Goal: Information Seeking & Learning: Learn about a topic

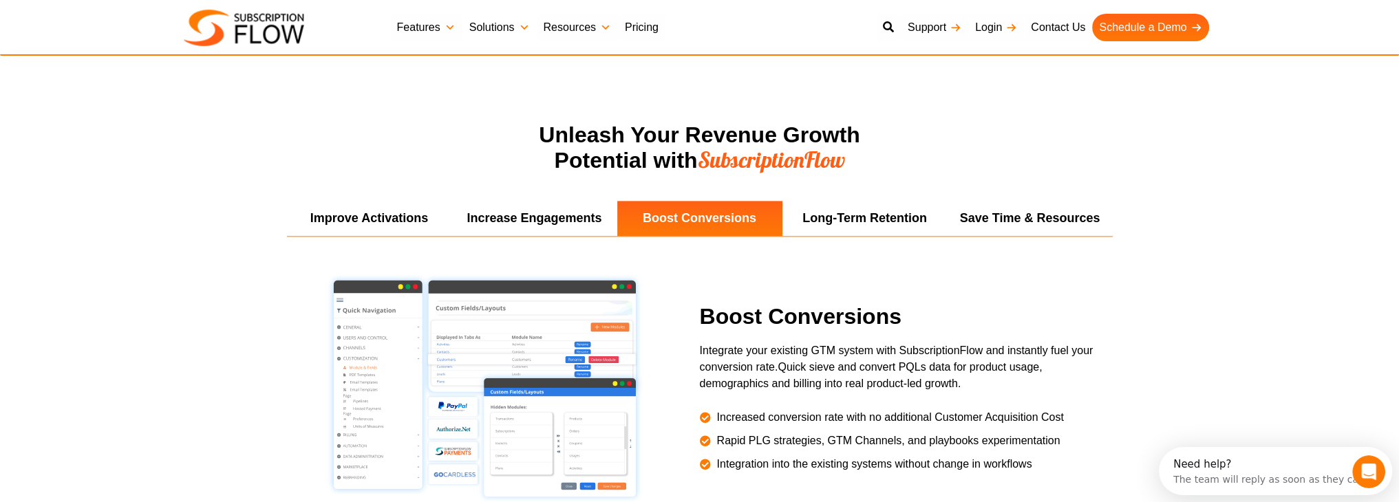
click at [493, 21] on link "Solutions" at bounding box center [499, 28] width 74 height 28
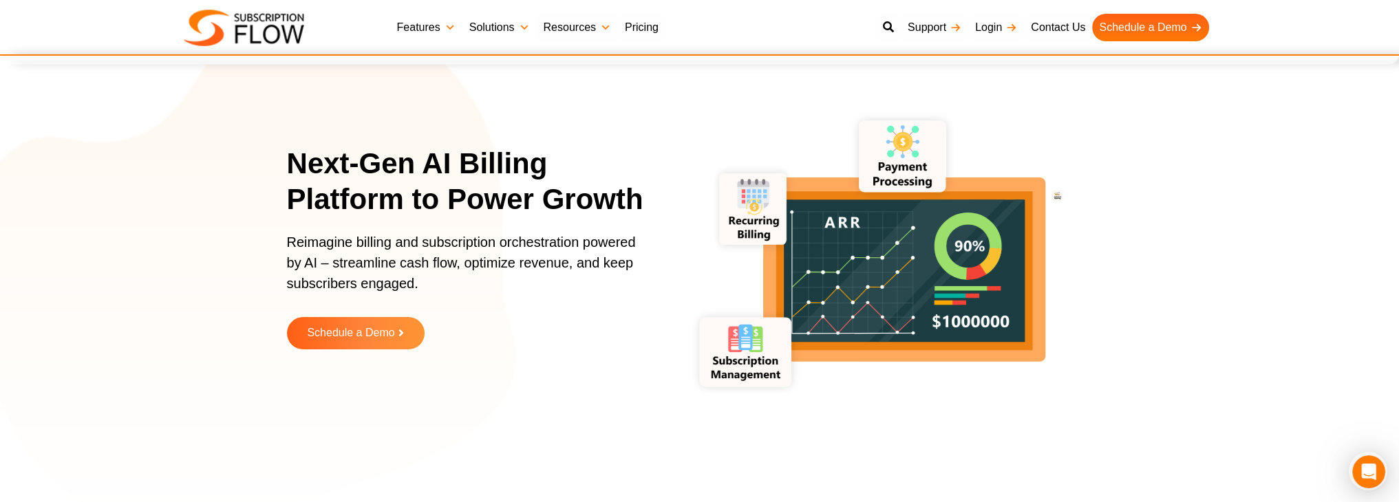
click at [405, 15] on link "Features" at bounding box center [426, 28] width 72 height 28
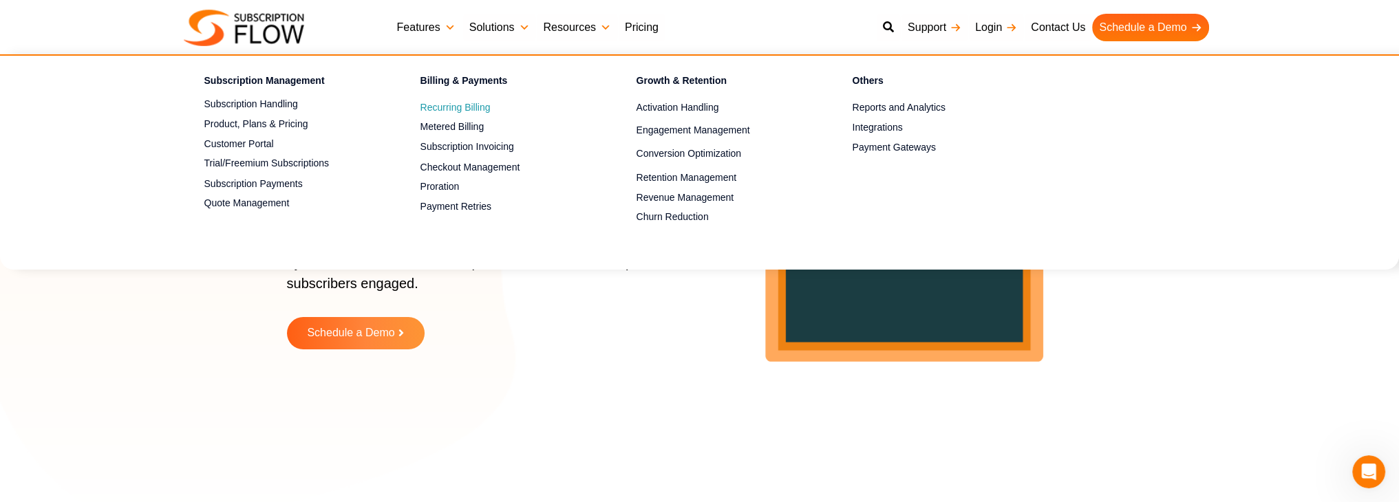
click at [439, 110] on span "Recurring Billing" at bounding box center [455, 107] width 70 height 14
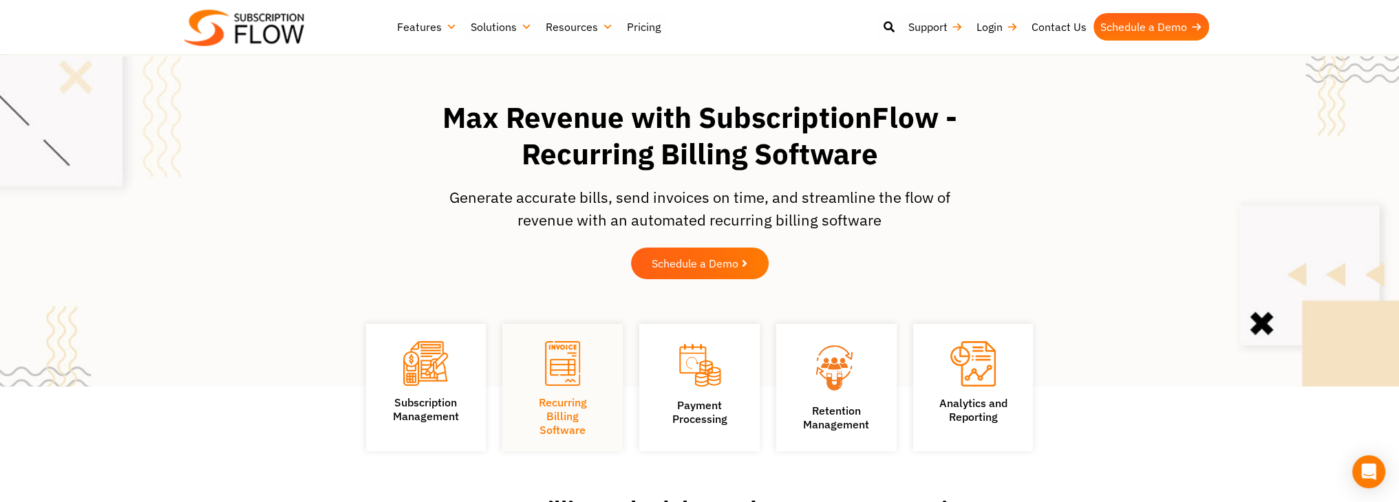
click at [424, 28] on link "Features" at bounding box center [427, 27] width 74 height 28
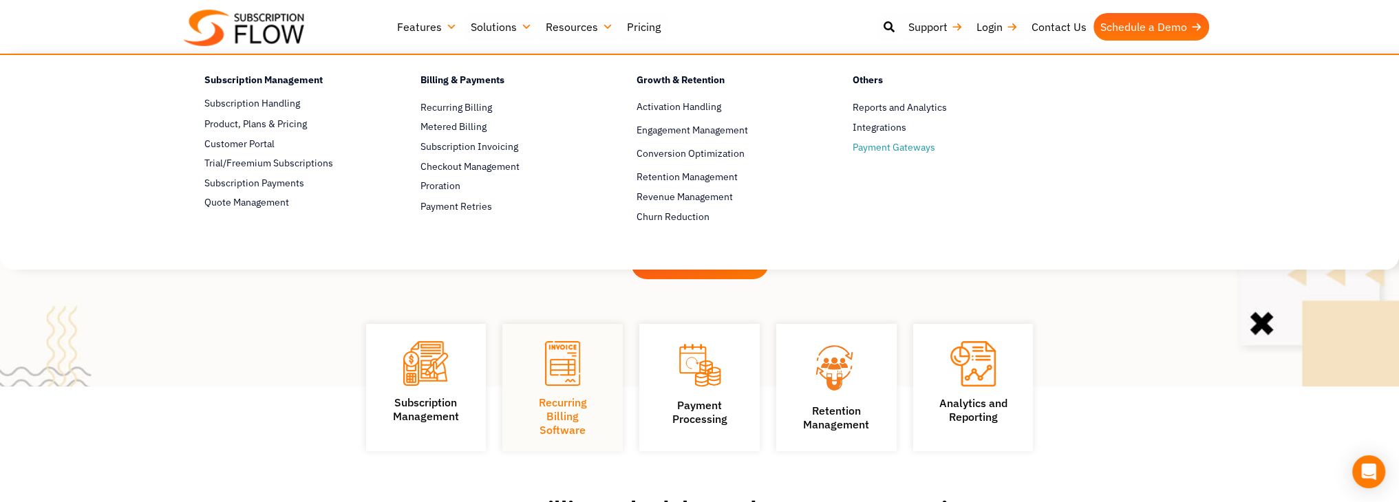
click at [922, 149] on span "Payment Gateways" at bounding box center [893, 147] width 83 height 14
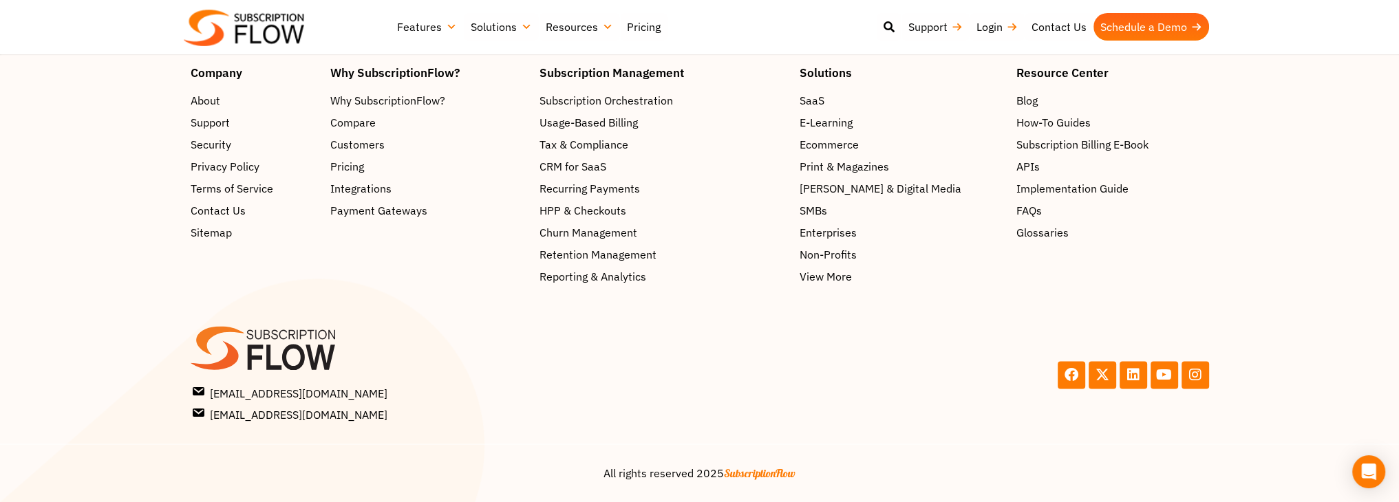
scroll to position [2886, 0]
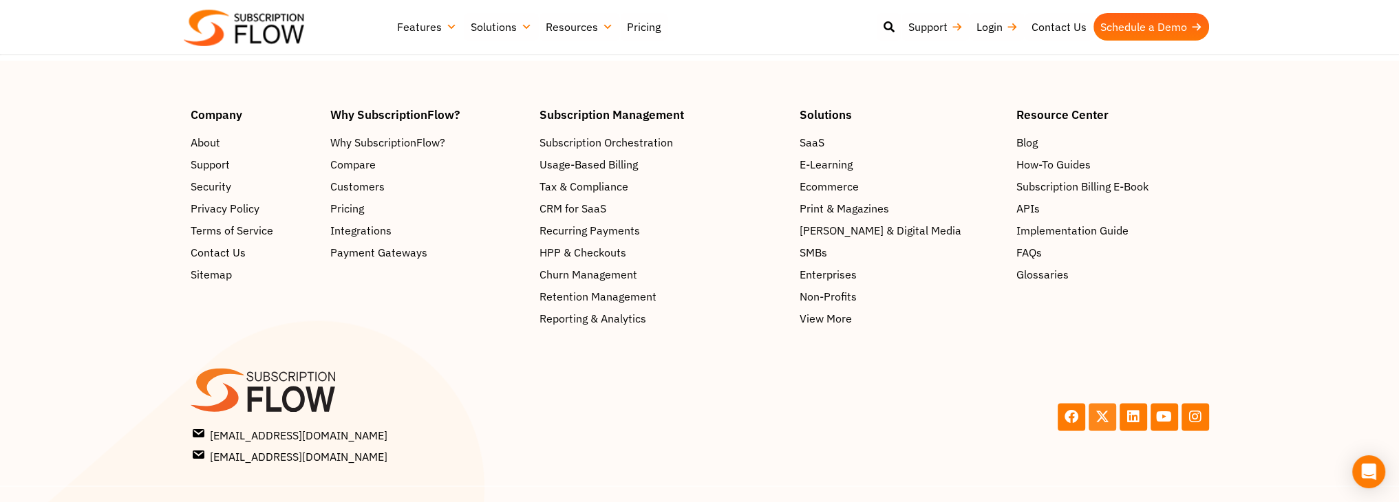
click at [1109, 403] on link "X-twitter" at bounding box center [1102, 417] width 28 height 28
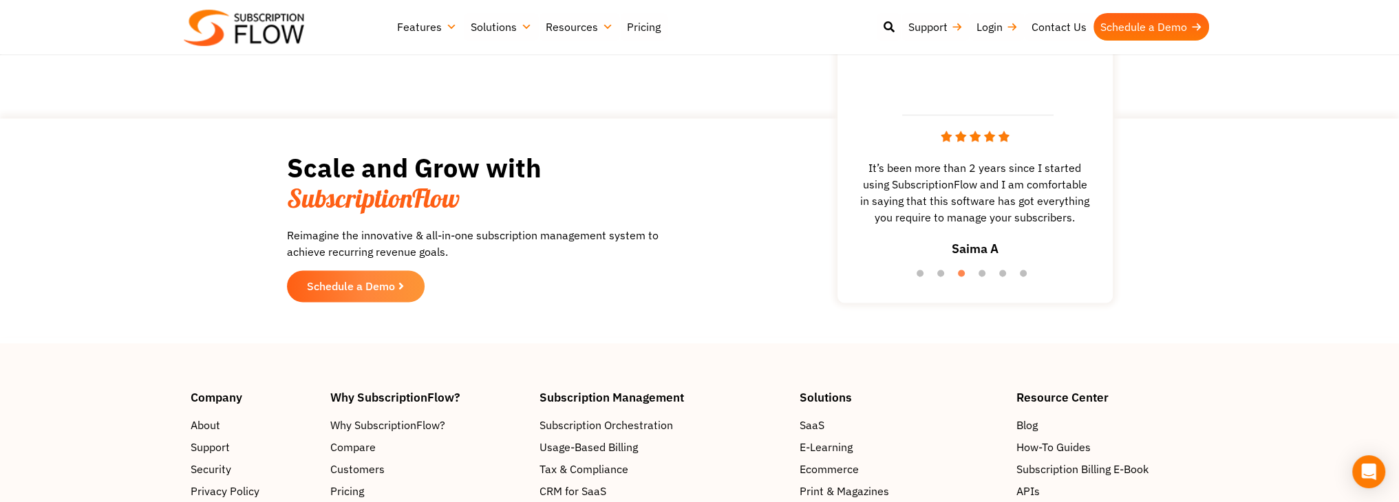
scroll to position [2565, 0]
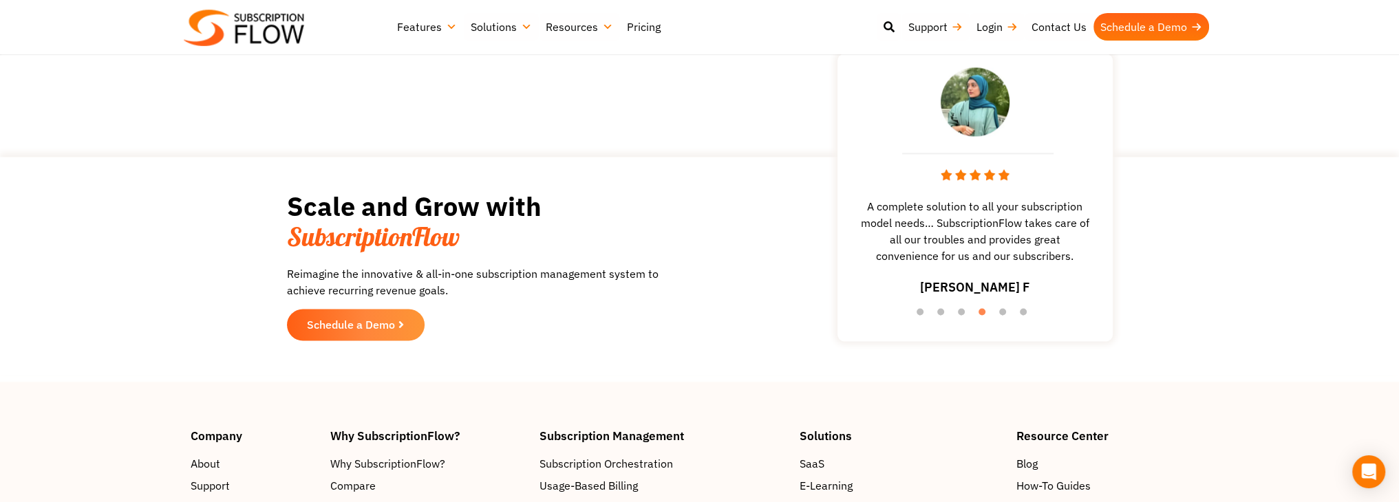
click at [651, 28] on link "Pricing" at bounding box center [643, 27] width 47 height 28
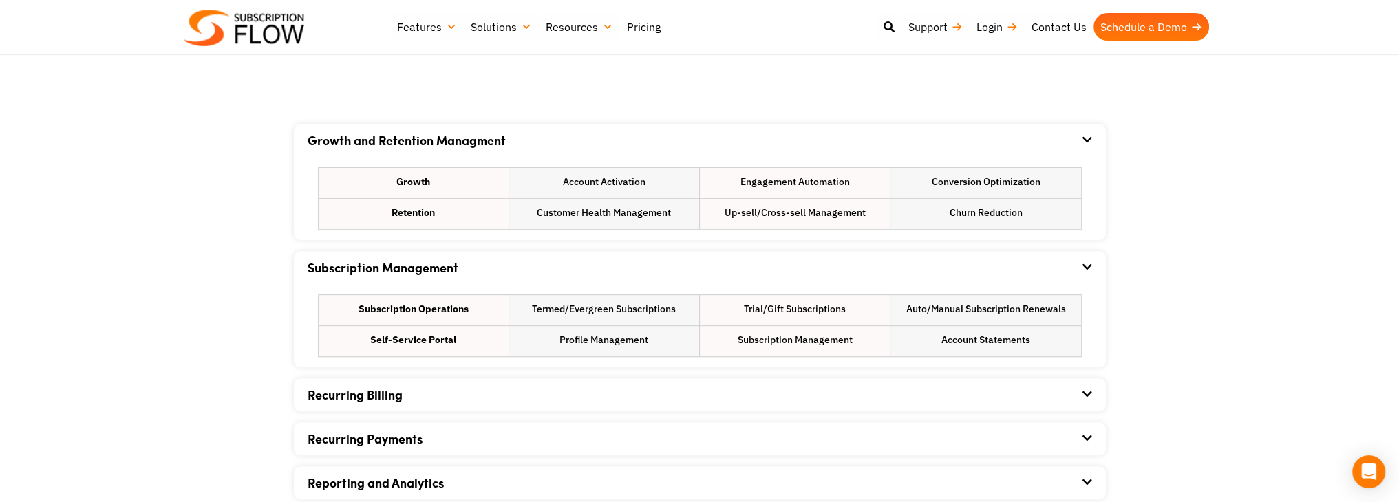
scroll to position [963, 0]
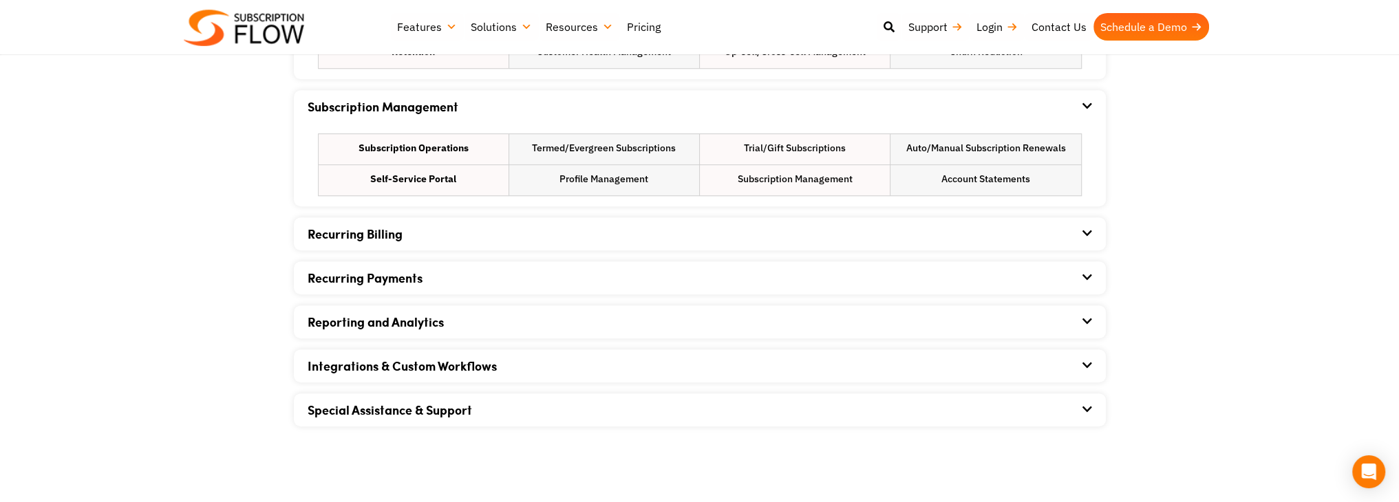
click at [450, 242] on div "Recurring Billing" at bounding box center [700, 233] width 784 height 33
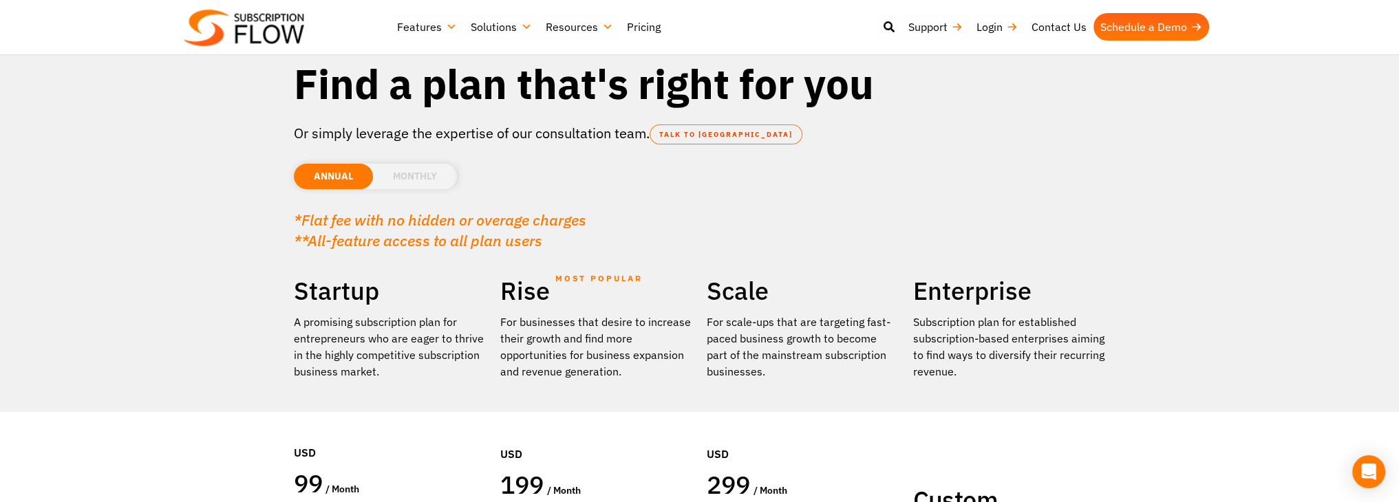
scroll to position [0, 0]
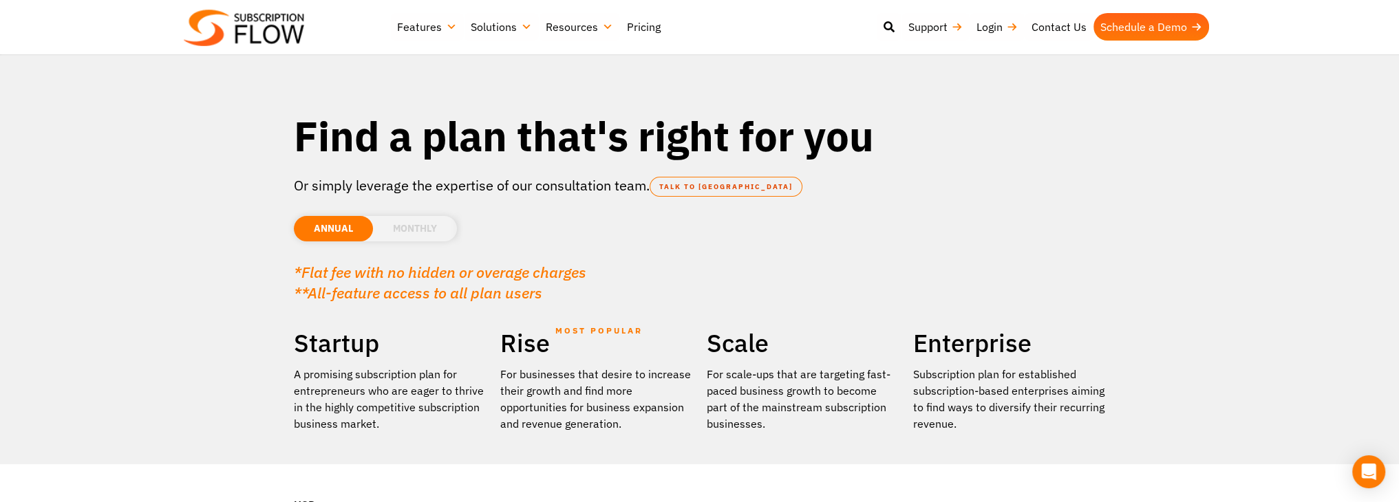
click at [438, 233] on li "MONTHLY" at bounding box center [415, 228] width 84 height 25
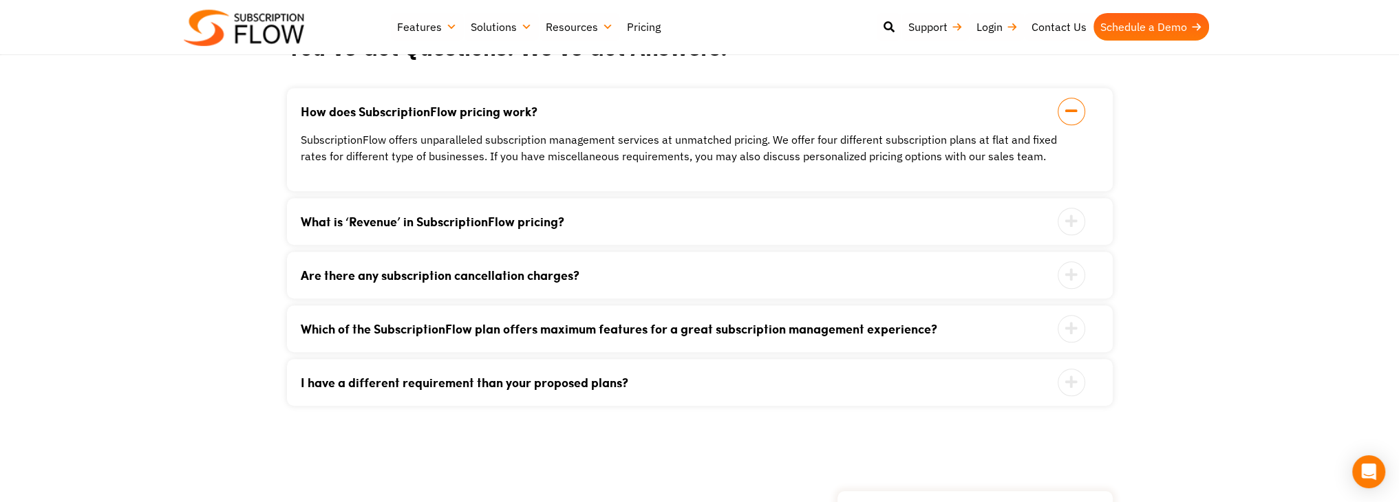
scroll to position [1605, 0]
